Goal: Information Seeking & Learning: Check status

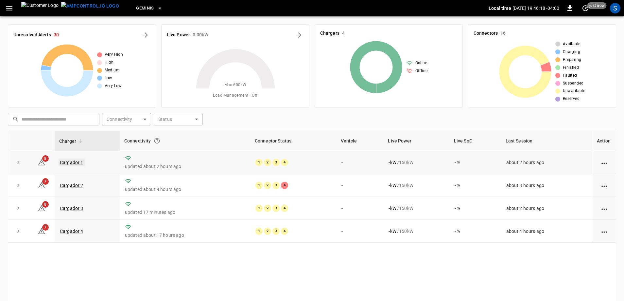
click at [73, 159] on link "Cargador 1" at bounding box center [72, 162] width 26 height 8
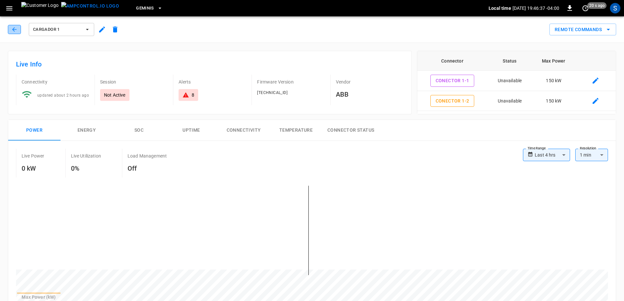
click at [19, 33] on button "button" at bounding box center [14, 29] width 13 height 9
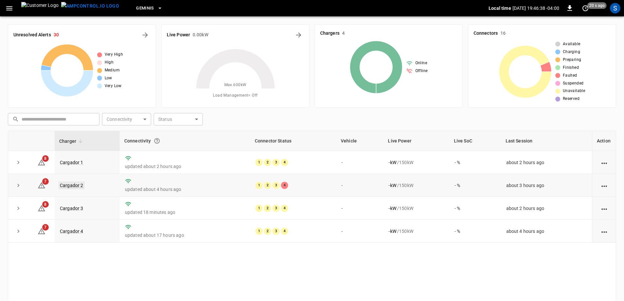
click at [75, 186] on link "Cargador 2" at bounding box center [72, 185] width 26 height 8
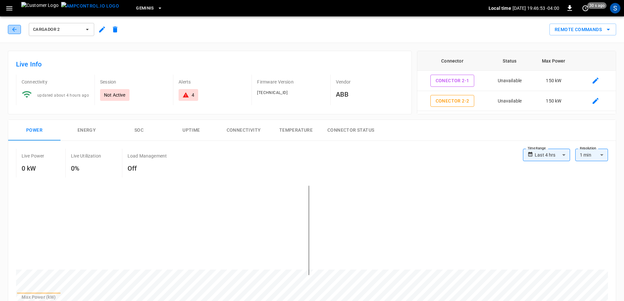
click at [18, 32] on button "button" at bounding box center [14, 29] width 13 height 9
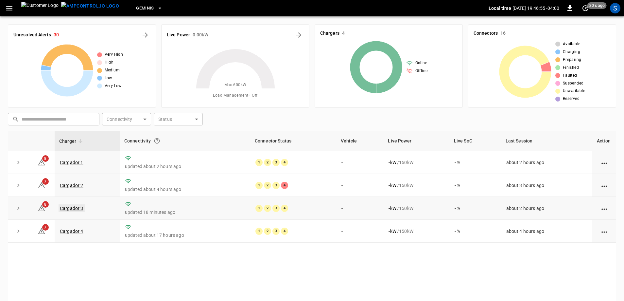
click at [77, 210] on link "Cargador 3" at bounding box center [72, 208] width 26 height 8
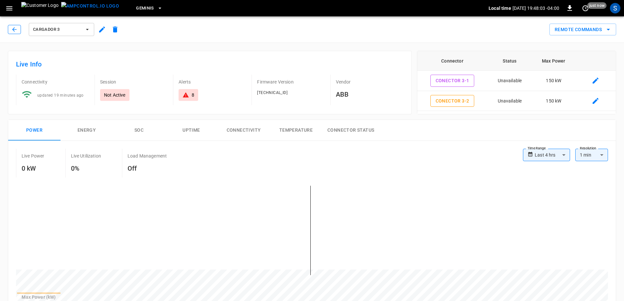
click at [19, 32] on button "button" at bounding box center [14, 29] width 13 height 9
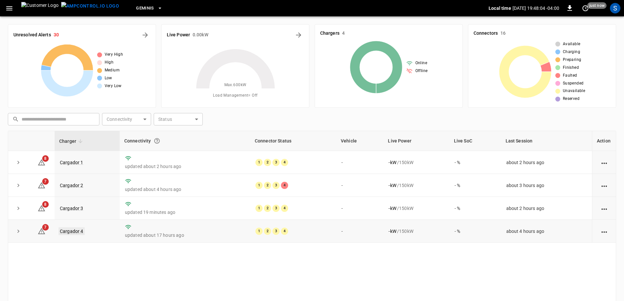
click at [73, 232] on link "Cargador 4" at bounding box center [72, 231] width 26 height 8
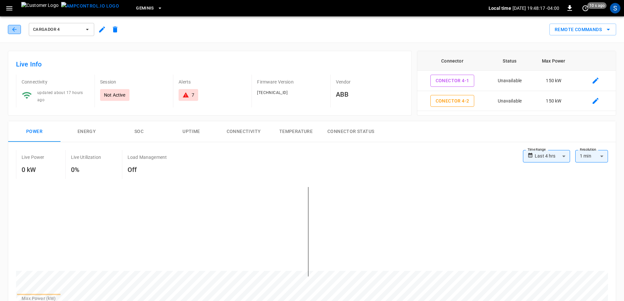
click at [18, 32] on button "button" at bounding box center [14, 29] width 13 height 9
